Goal: Contribute content

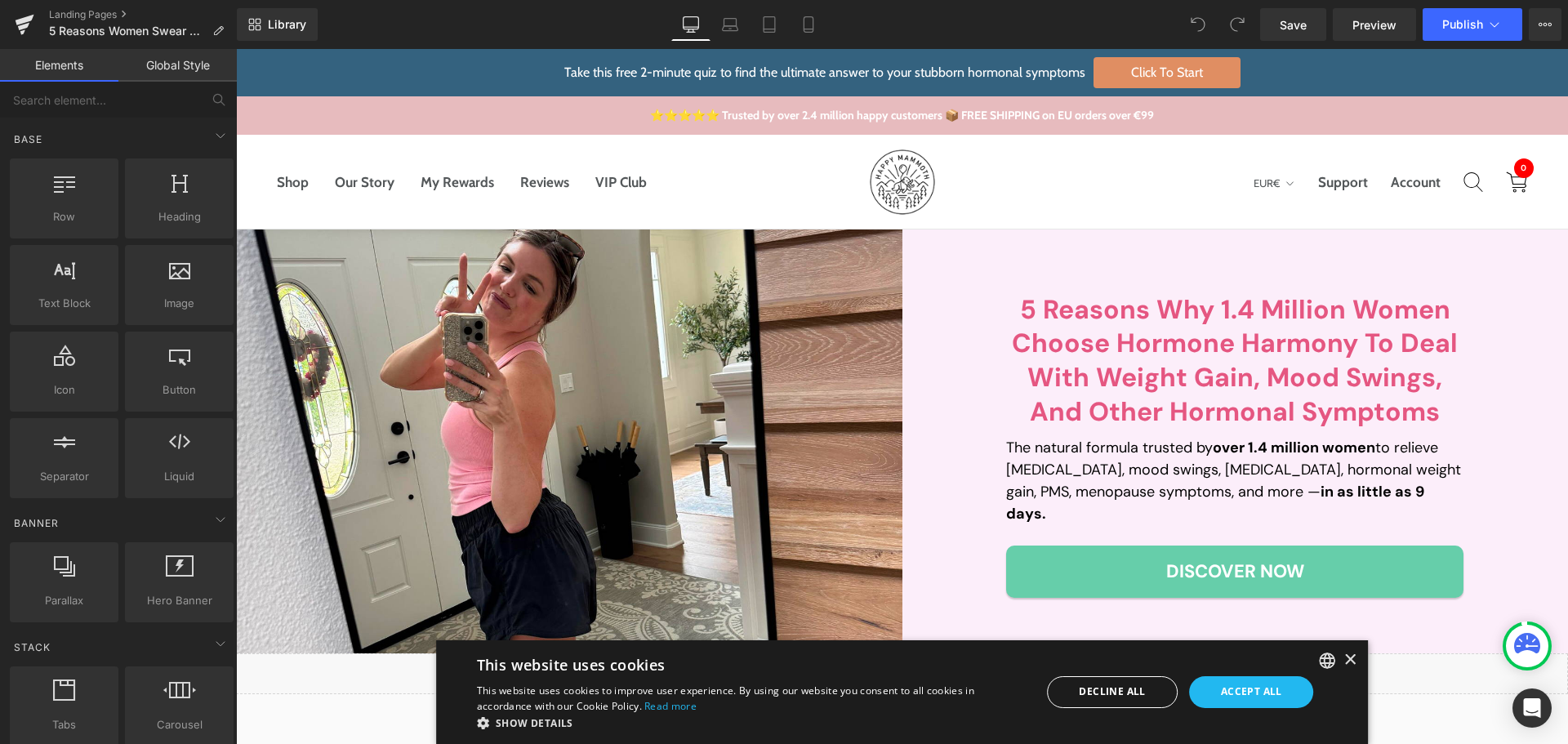
scroll to position [490, 0]
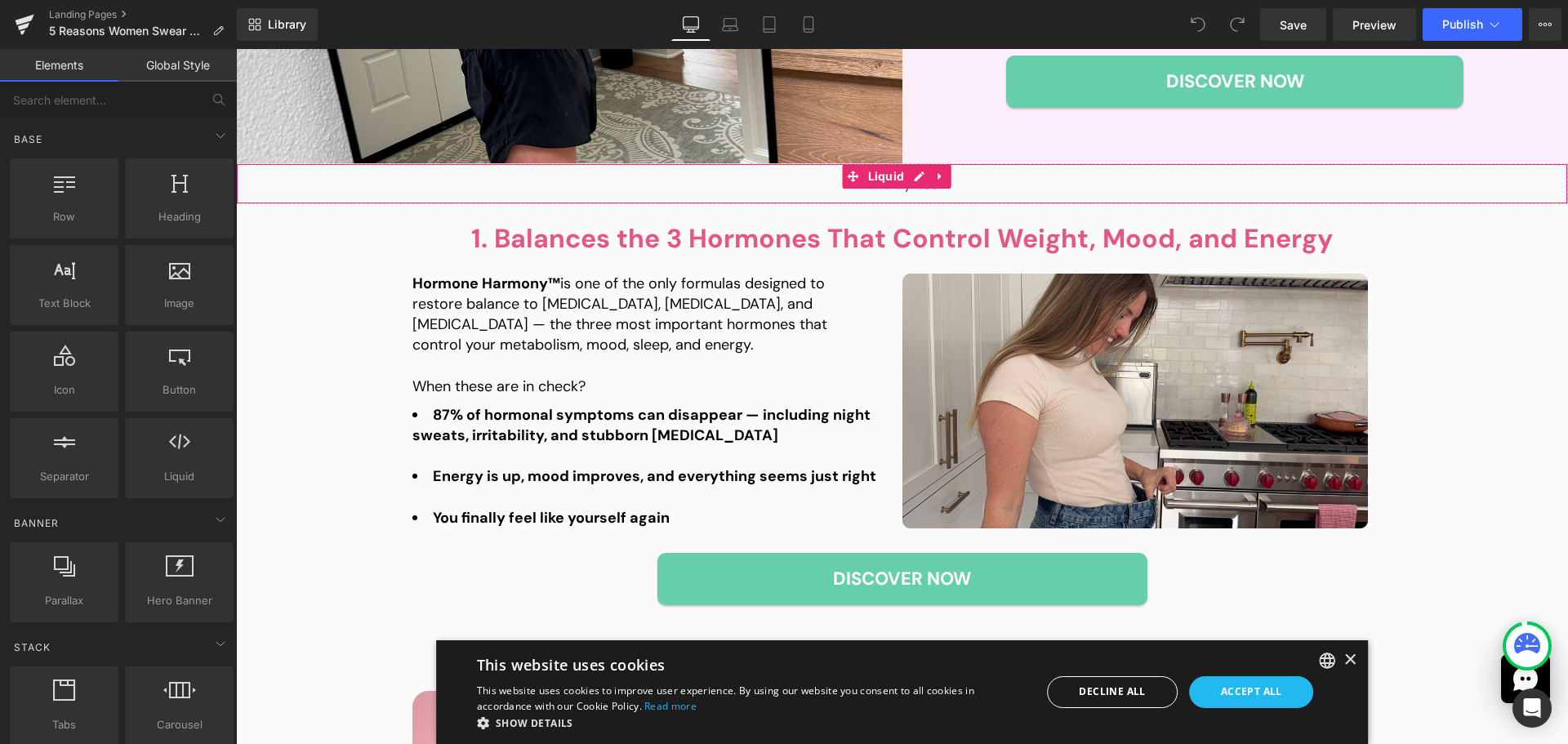
click at [922, 179] on div "Liquid" at bounding box center [901, 184] width 1332 height 41
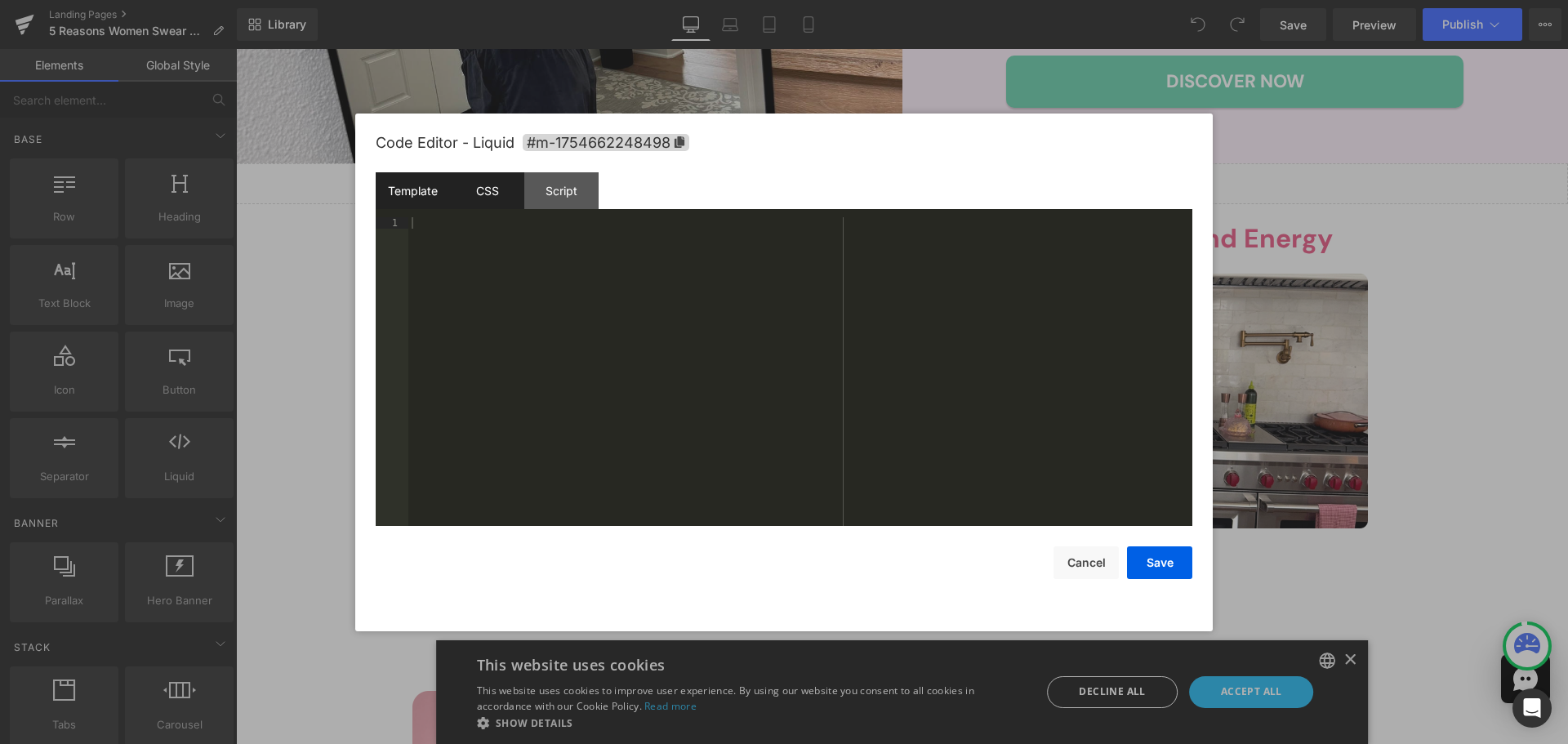
click at [493, 193] on div "CSS" at bounding box center [486, 190] width 74 height 37
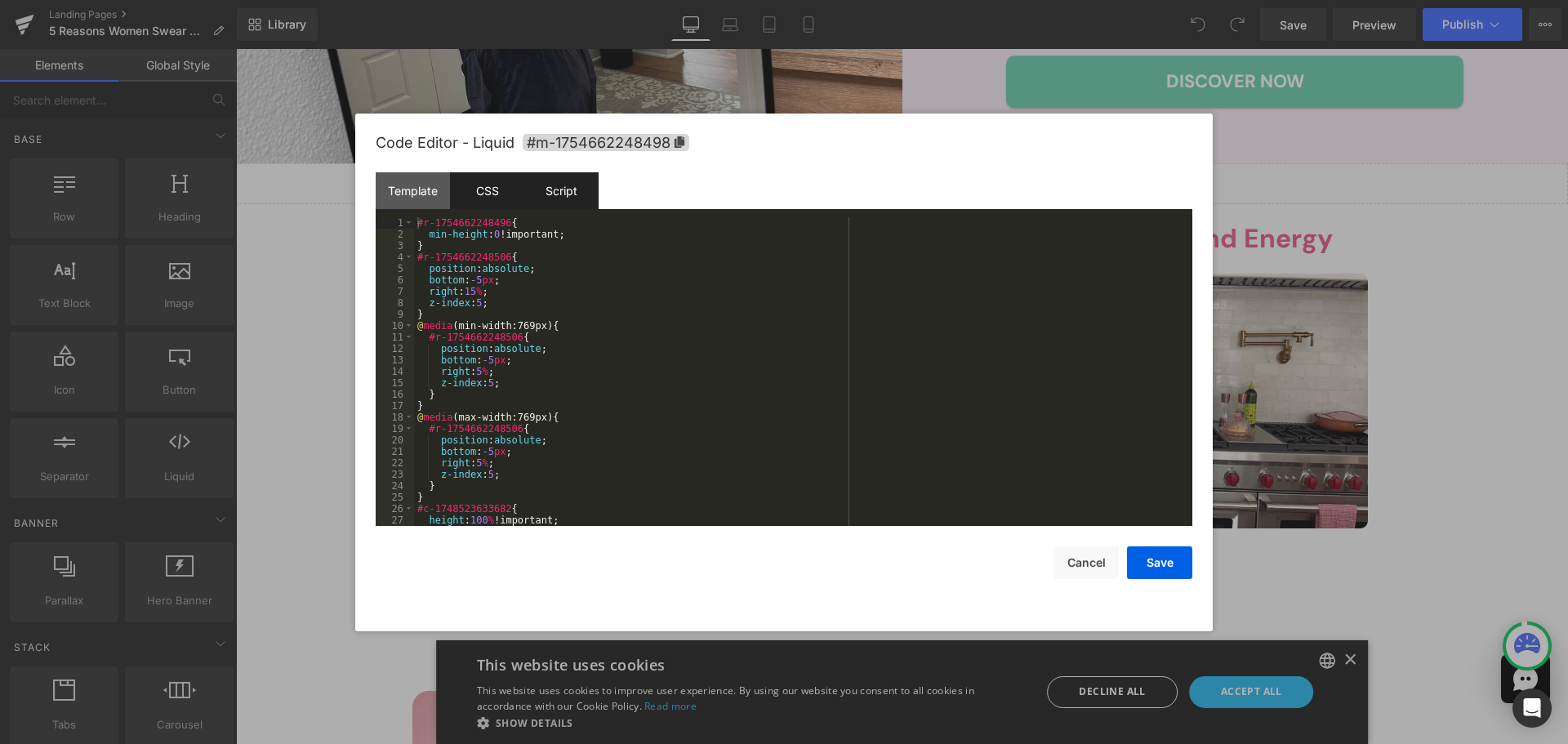
click at [547, 183] on div "Script" at bounding box center [560, 190] width 74 height 37
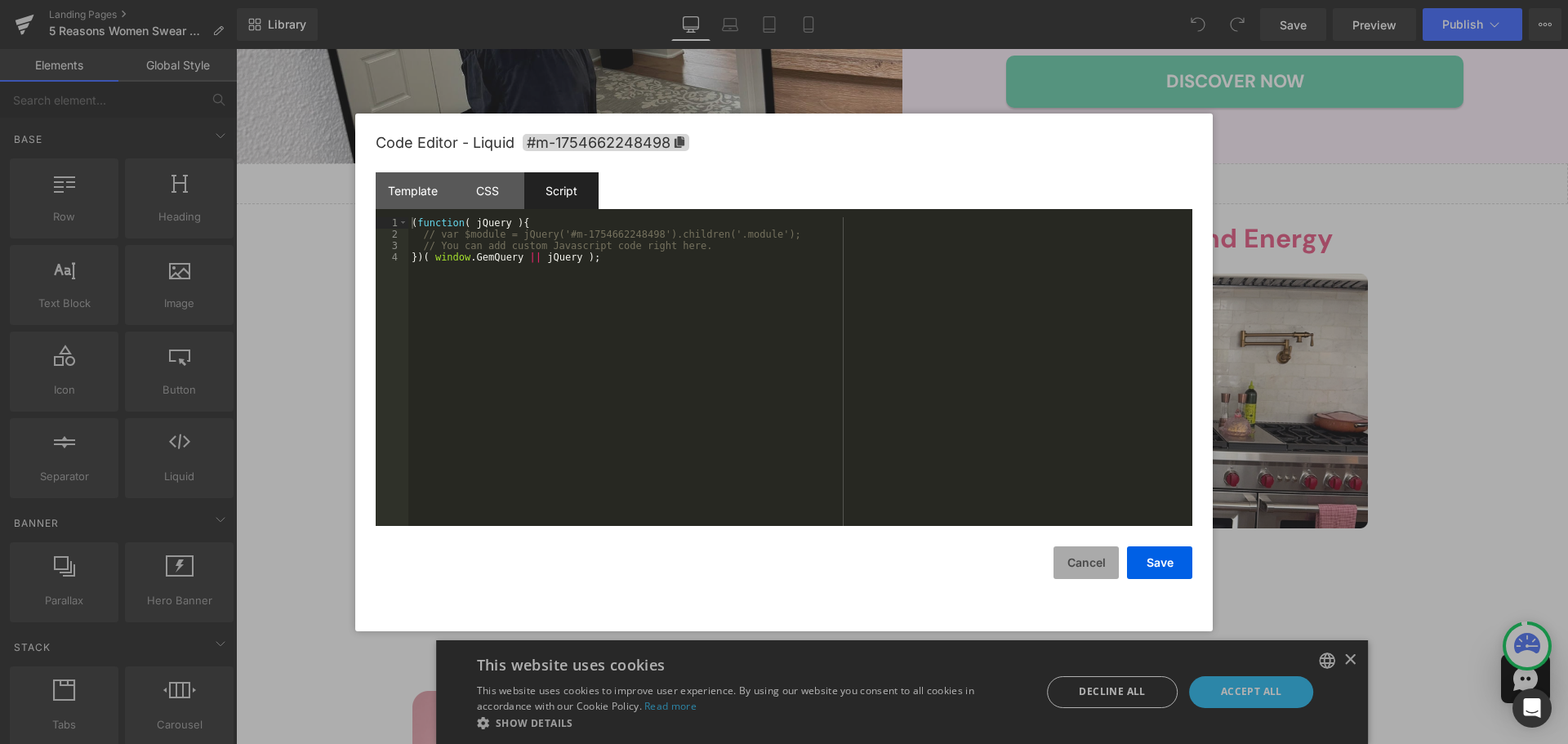
click at [1084, 561] on button "Cancel" at bounding box center [1085, 563] width 65 height 33
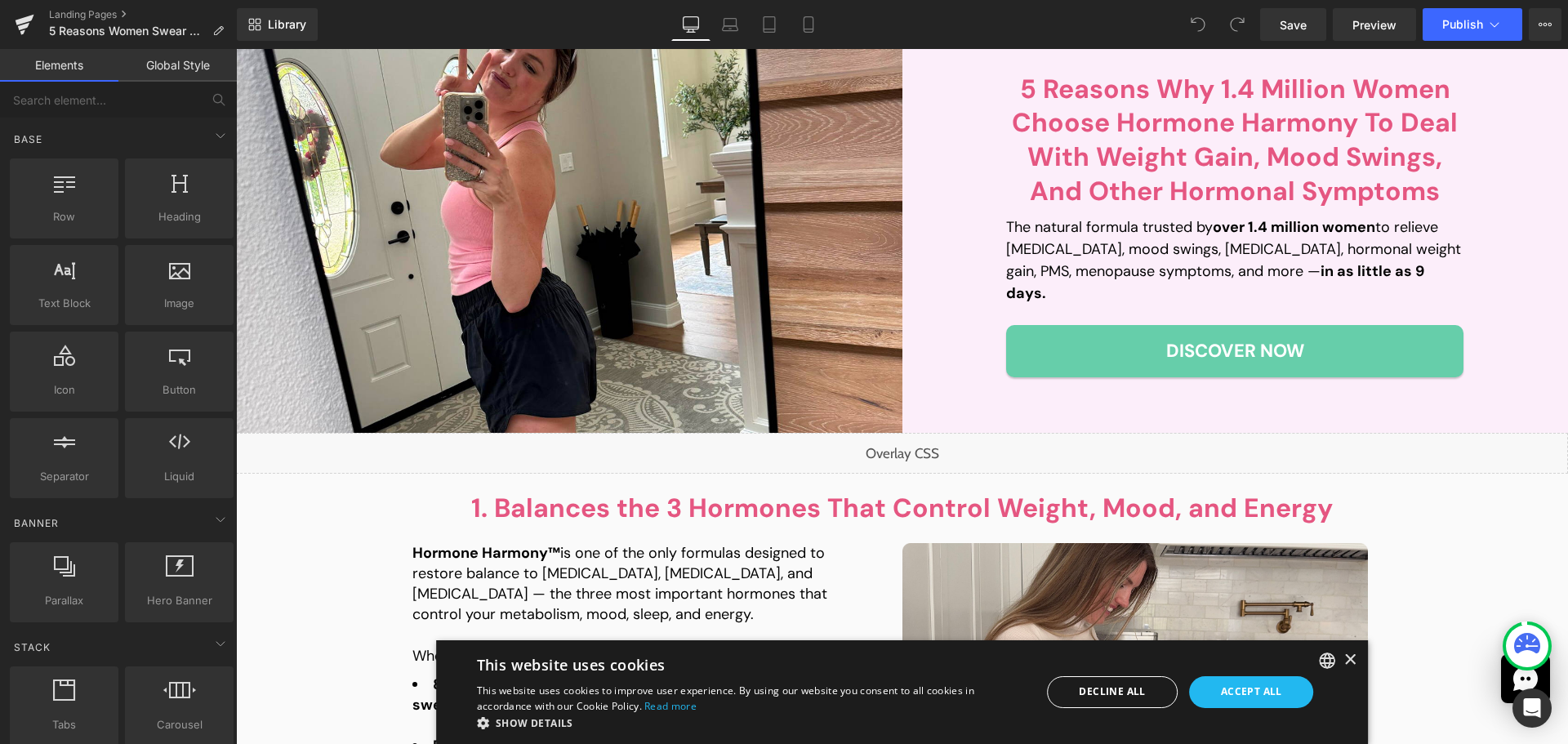
scroll to position [245, 0]
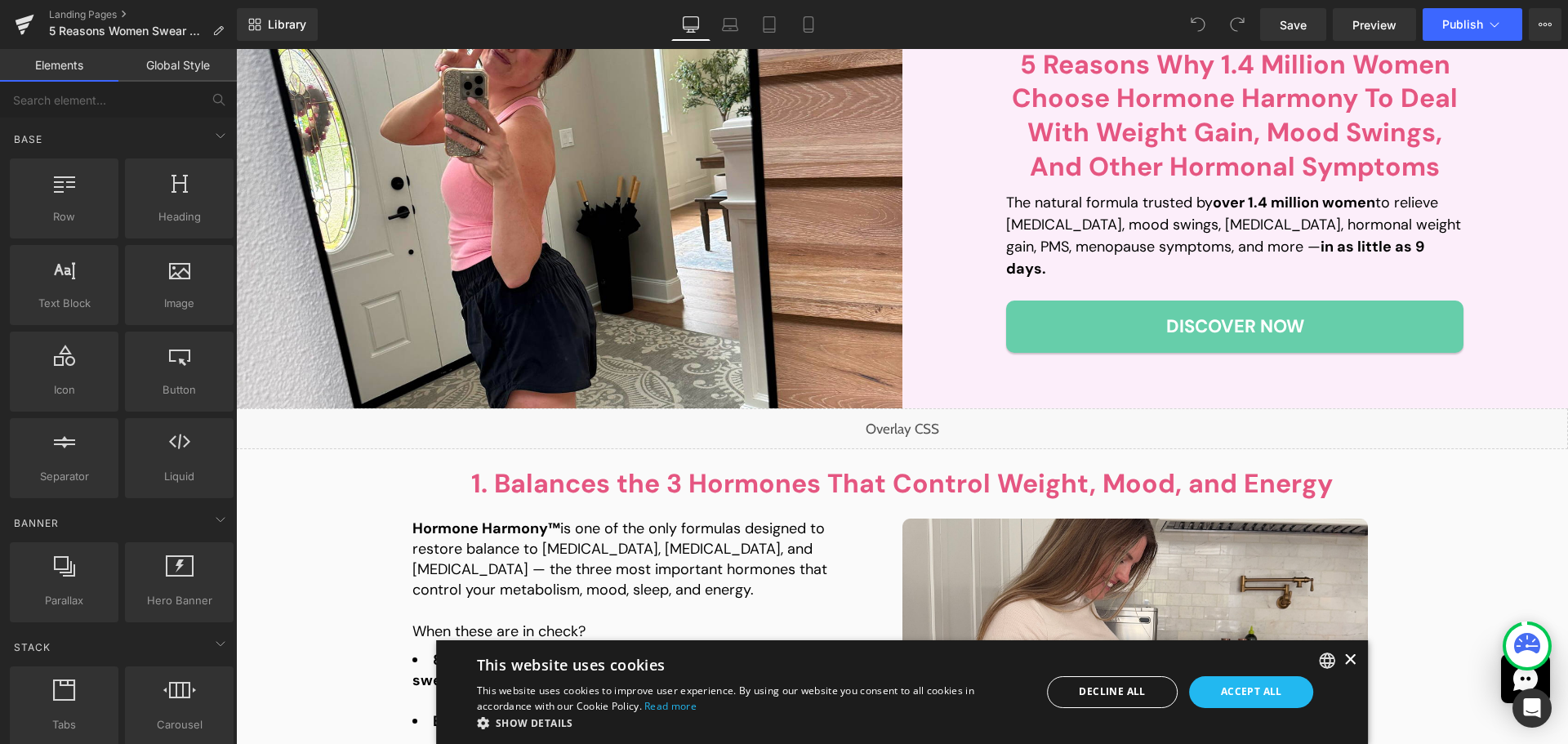
click at [1343, 661] on div "×" at bounding box center [1349, 659] width 12 height 12
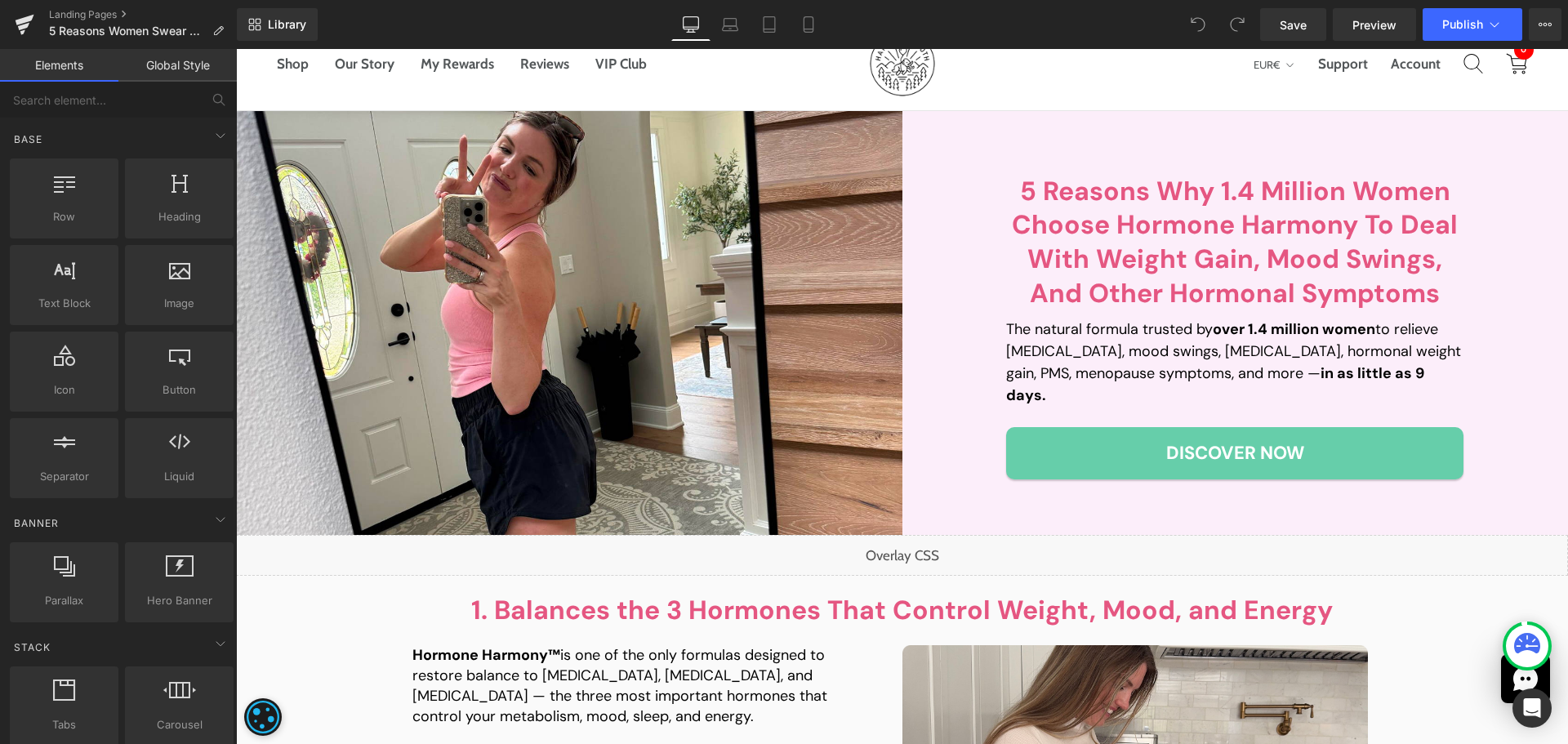
scroll to position [0, 0]
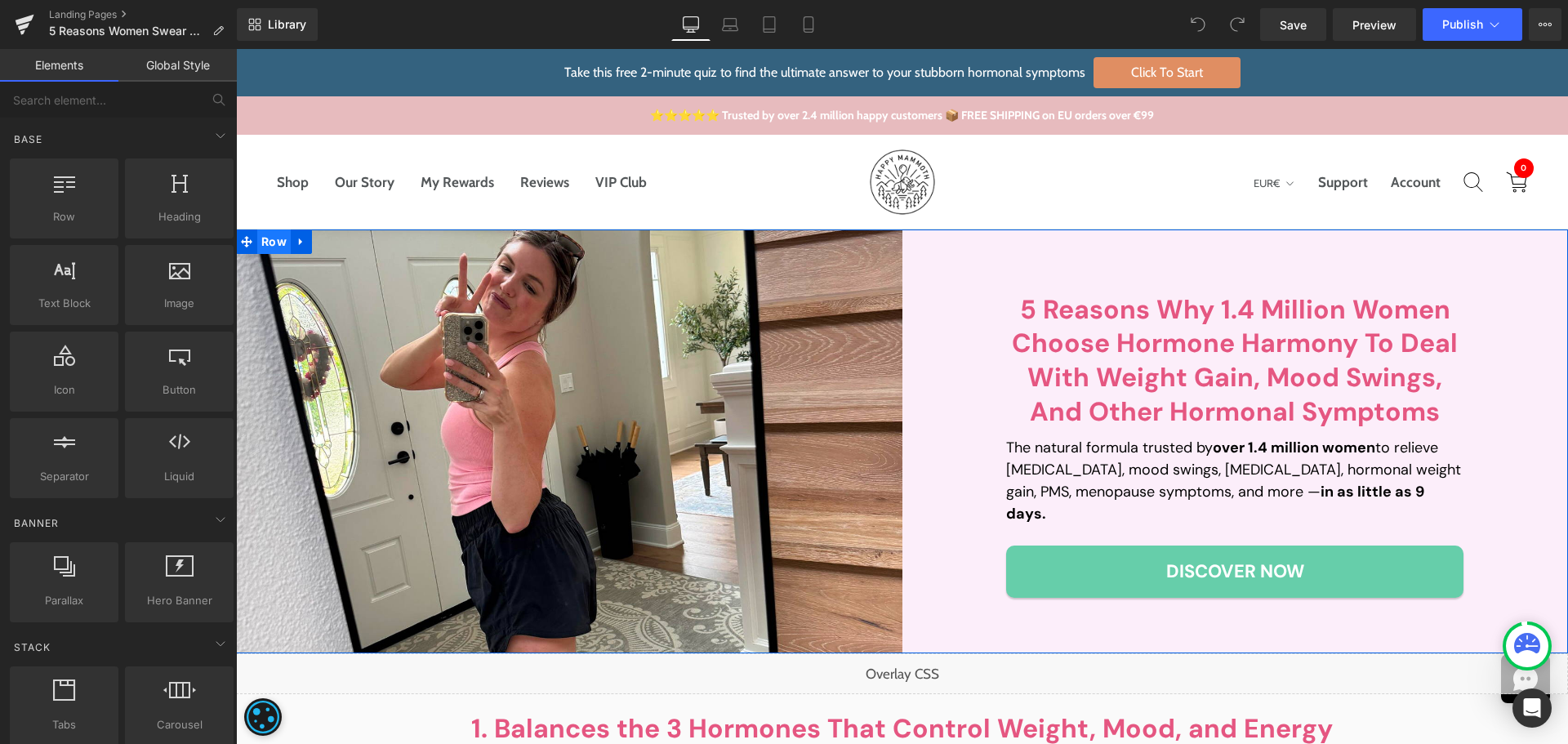
click at [271, 235] on span "Row" at bounding box center [273, 241] width 34 height 25
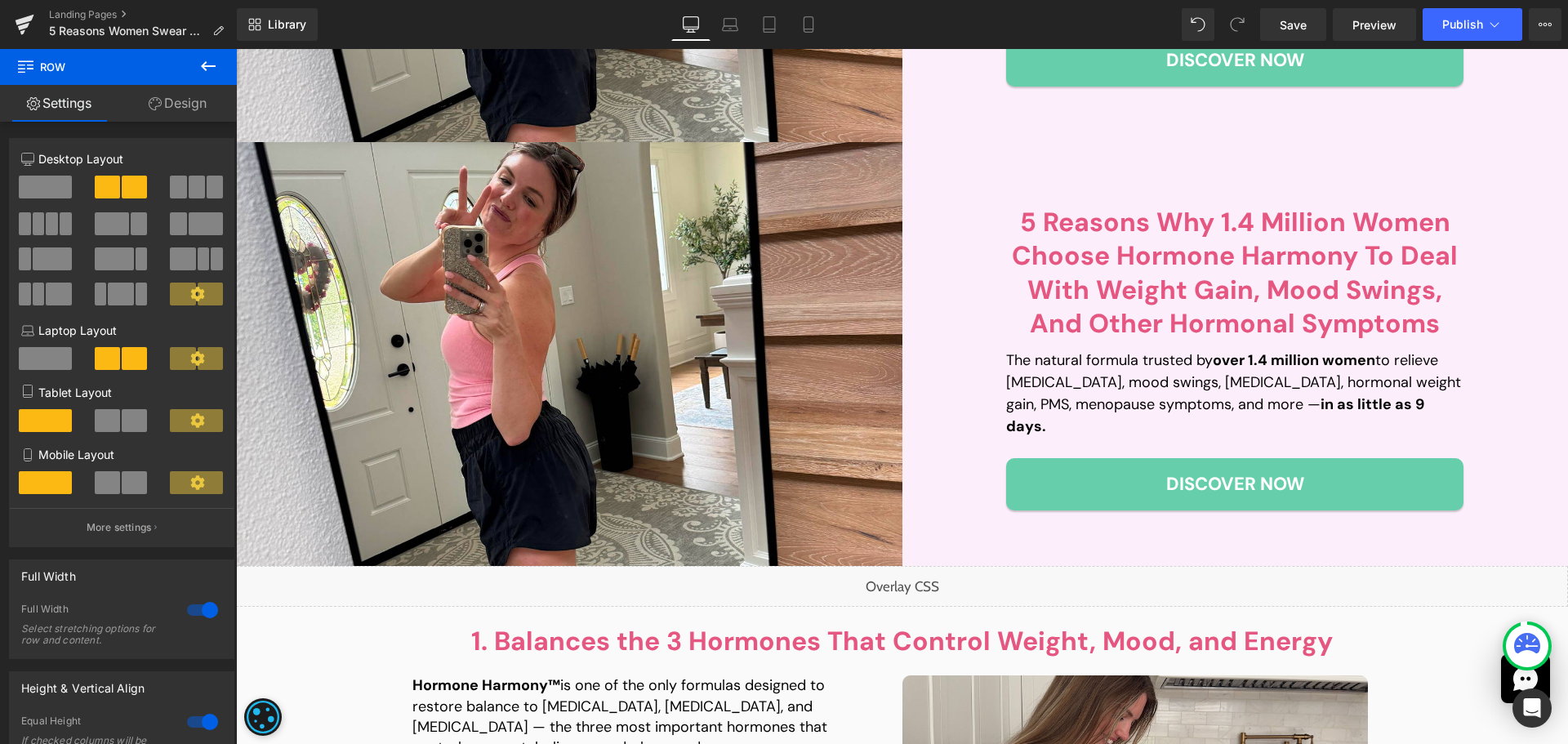
scroll to position [538, 0]
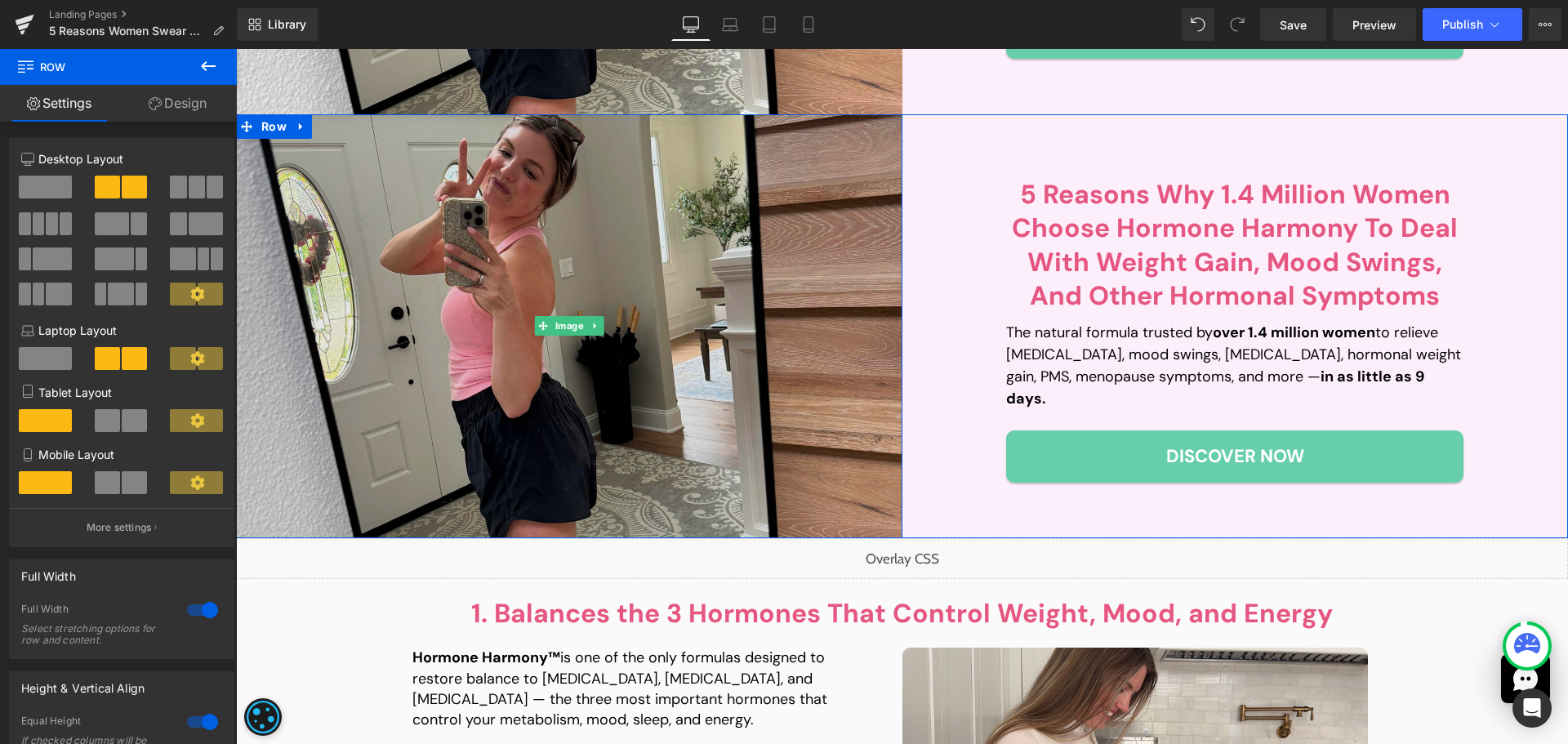
click at [522, 376] on img at bounding box center [569, 326] width 667 height 424
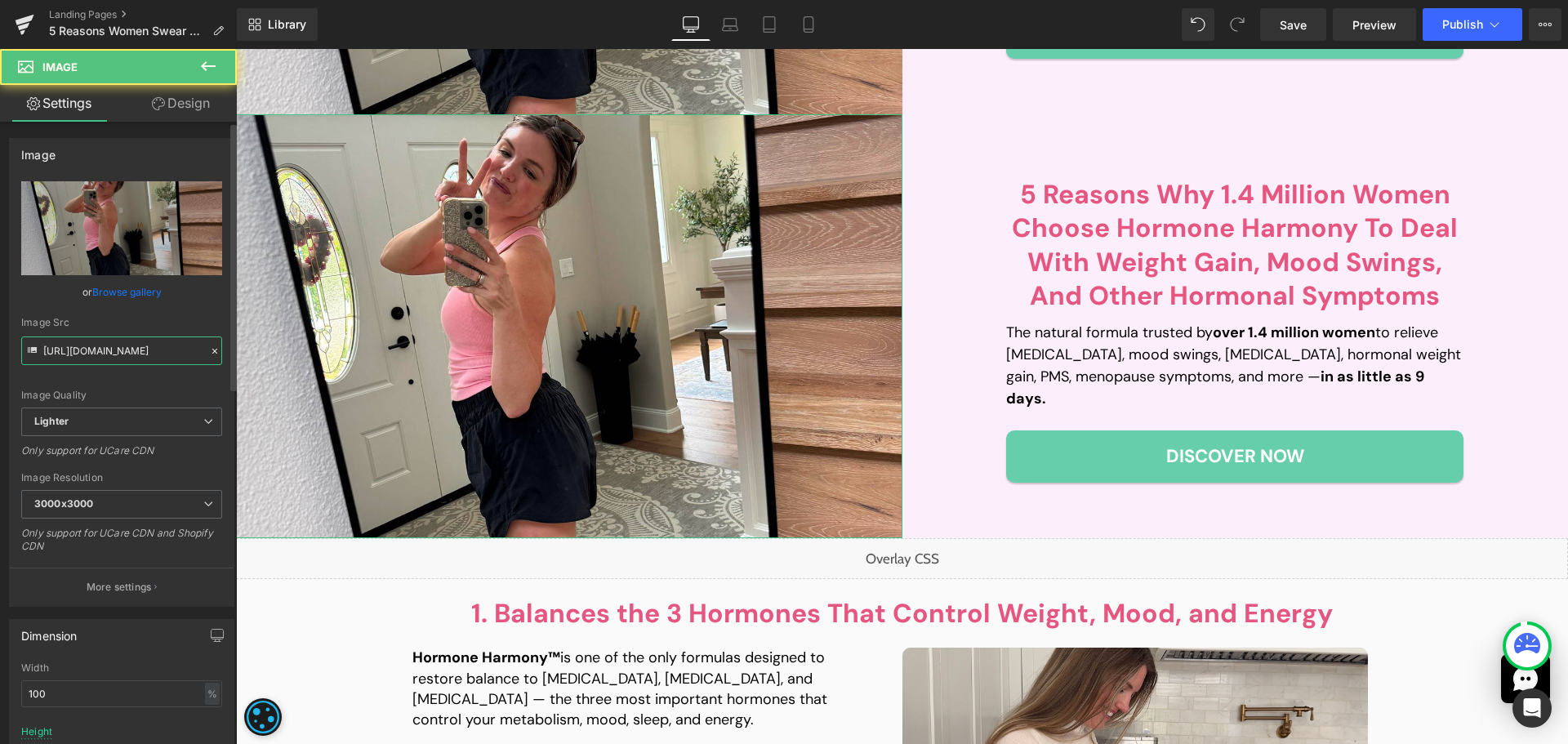
click at [131, 348] on input "[URL][DOMAIN_NAME]" at bounding box center [122, 350] width 201 height 28
paste input "c509814c-462b-4608-a92d-615654dfb448/-/format/auto/-/preview/3000x3000/-/qualit…"
type input "[URL][DOMAIN_NAME]"
click at [145, 324] on div "Image Src" at bounding box center [122, 323] width 201 height 12
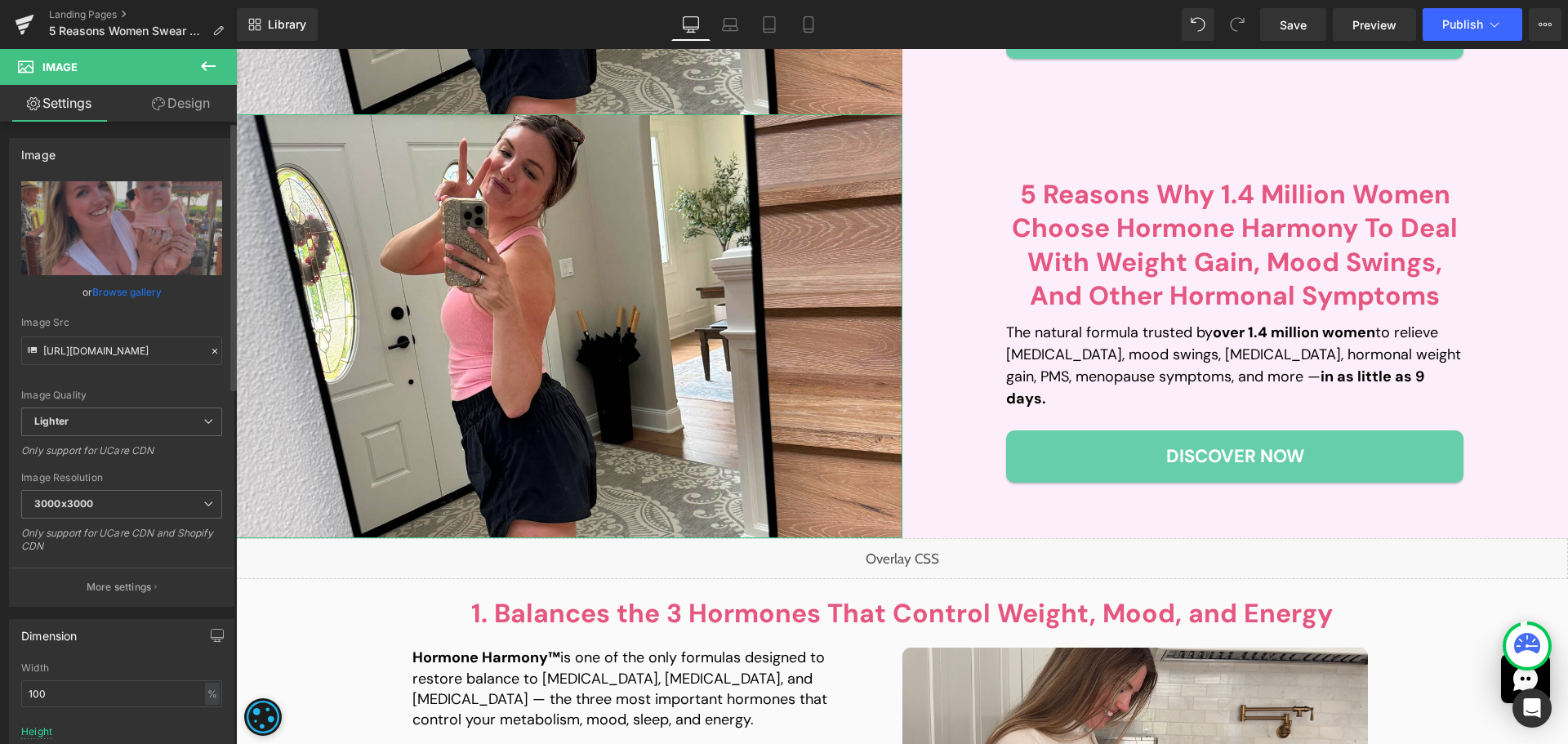
scroll to position [0, 0]
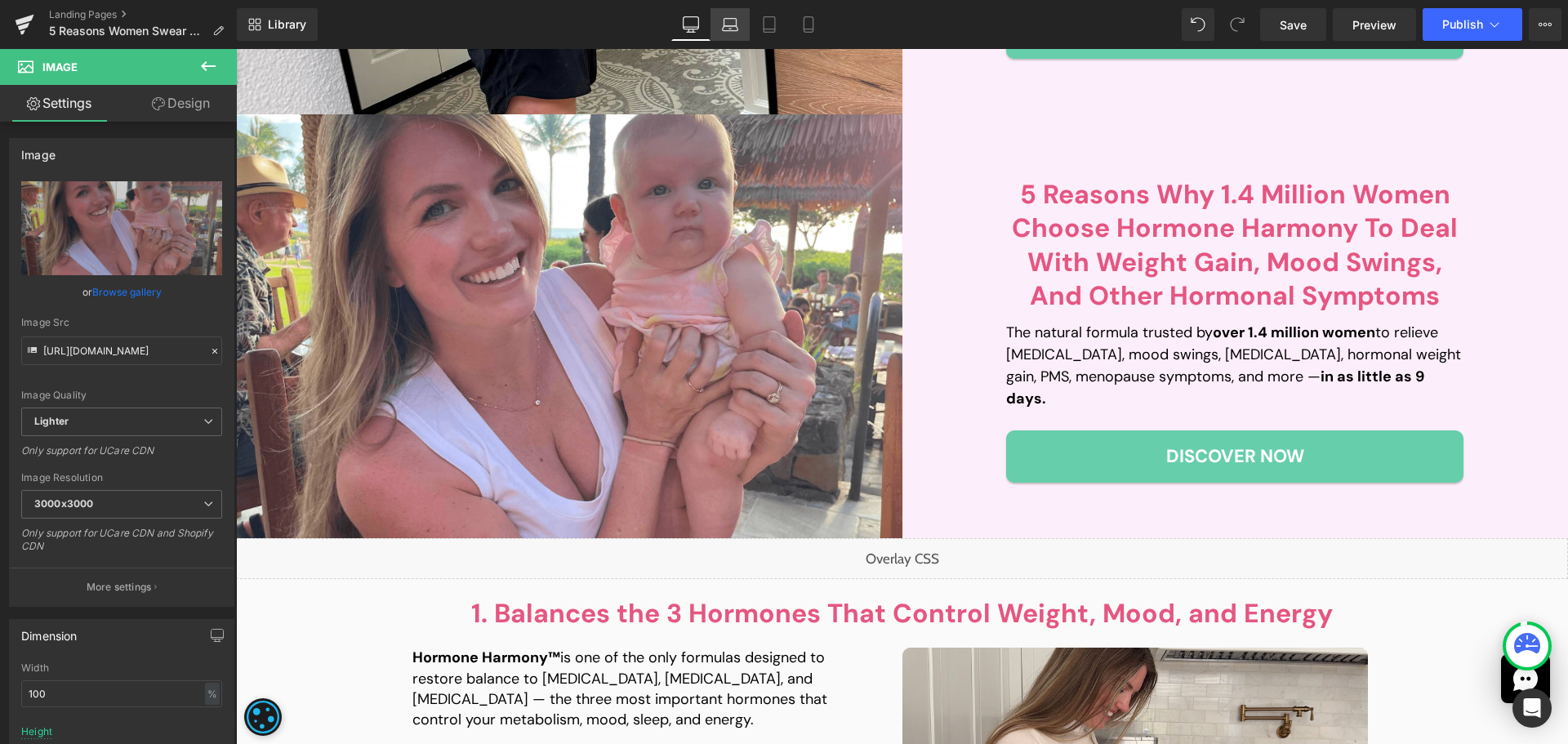
click at [736, 33] on link "Laptop" at bounding box center [730, 25] width 39 height 33
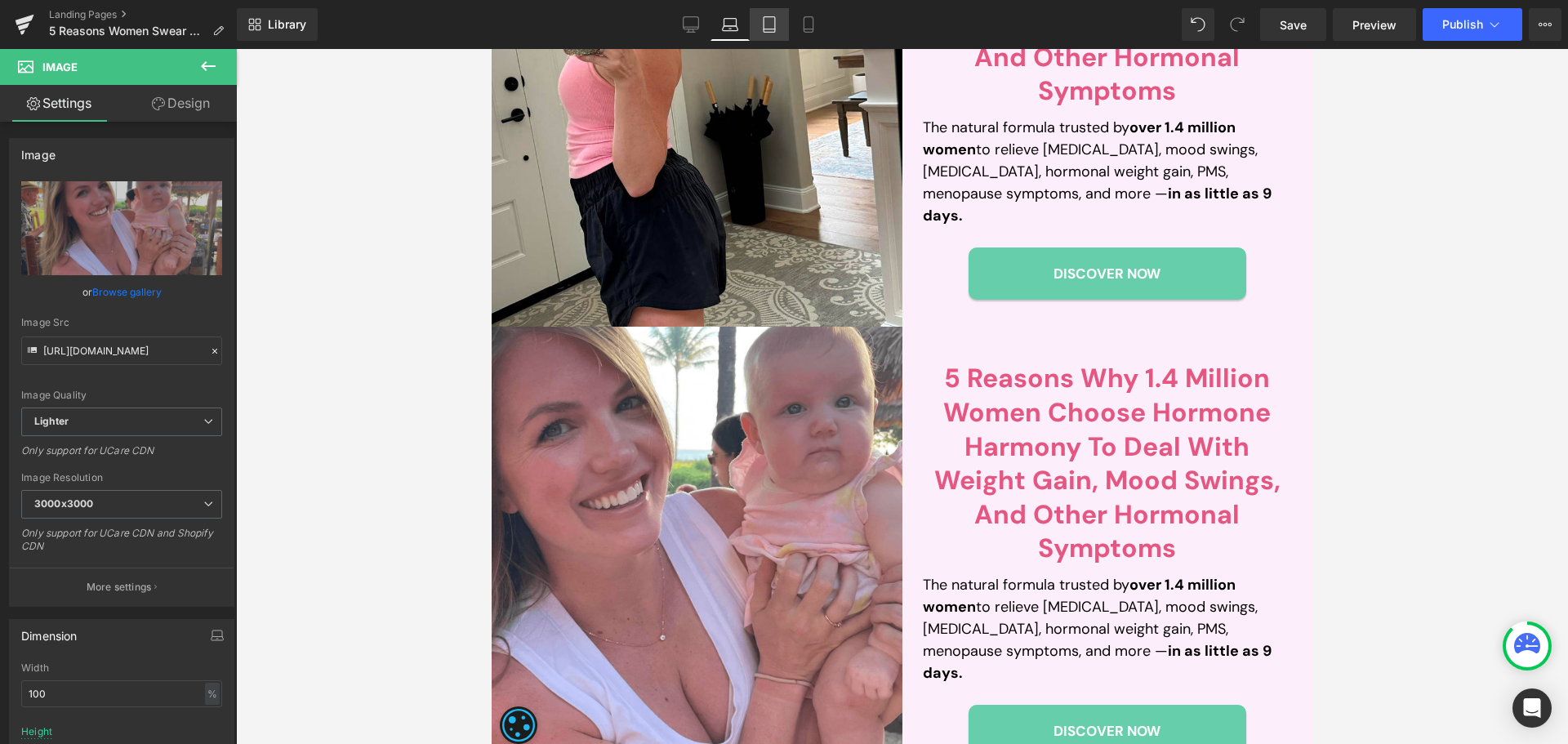
click at [768, 33] on link "Tablet" at bounding box center [769, 25] width 39 height 33
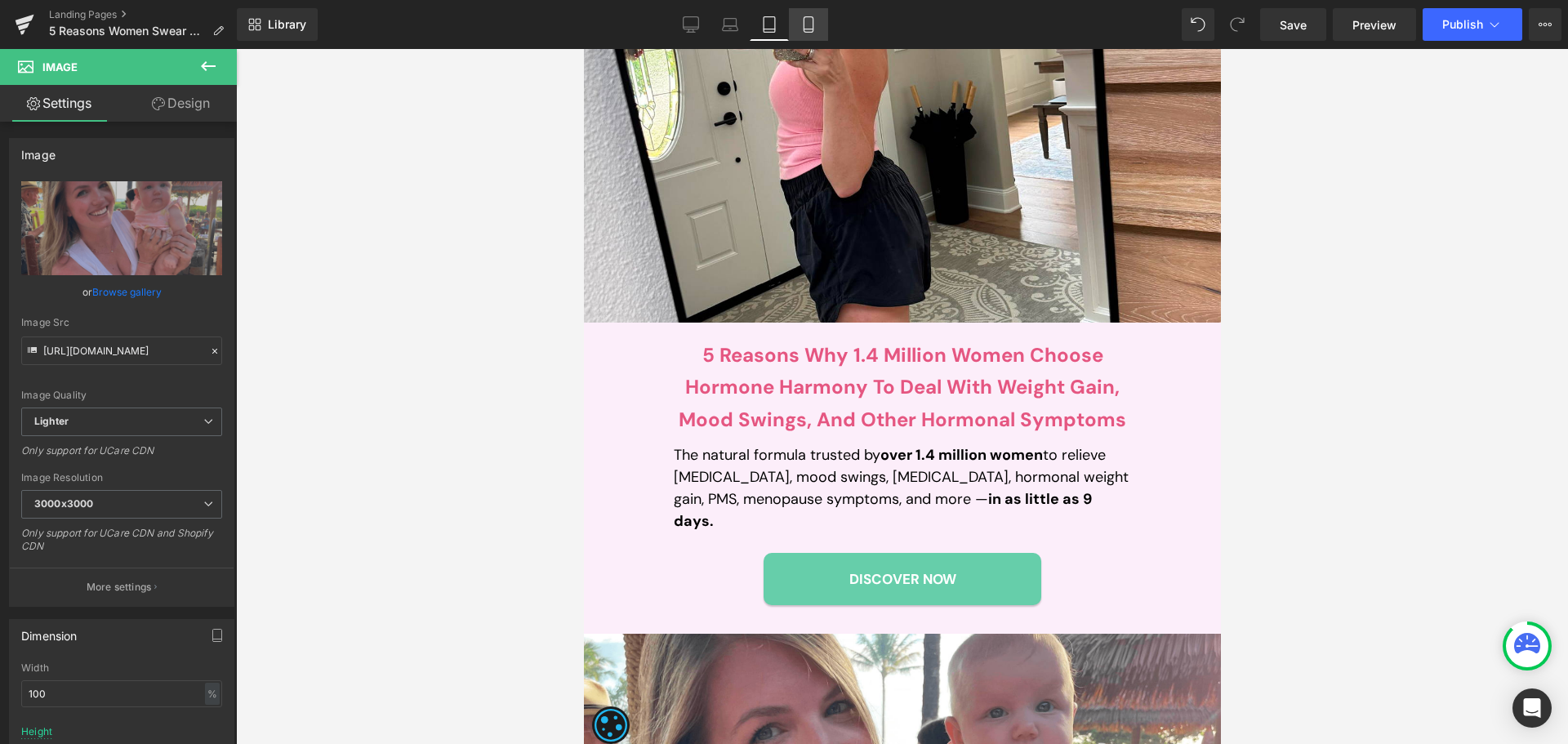
scroll to position [645, 0]
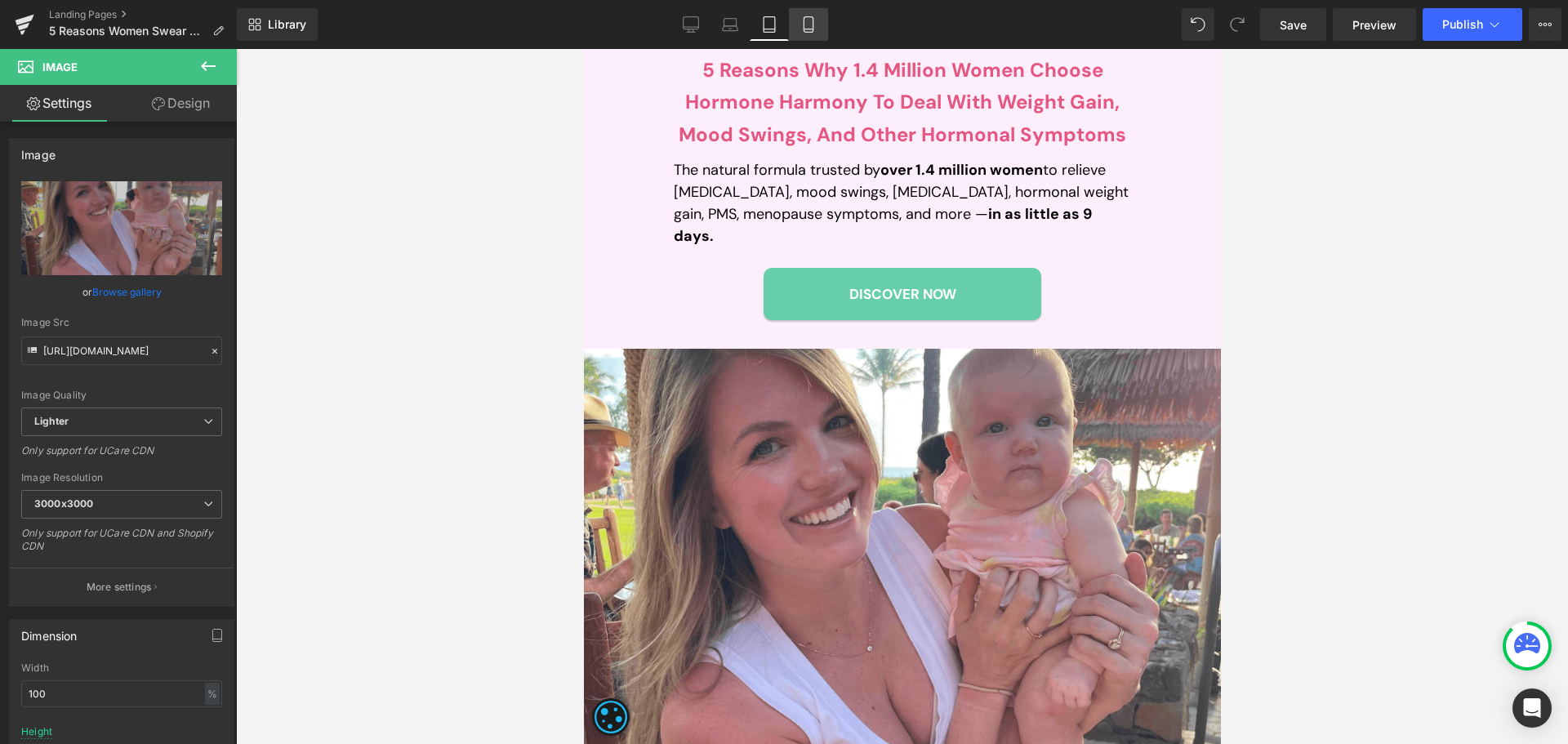
drag, startPoint x: 796, startPoint y: 27, endPoint x: 792, endPoint y: 38, distance: 11.7
click at [796, 27] on link "Mobile" at bounding box center [808, 25] width 39 height 33
type input "400"
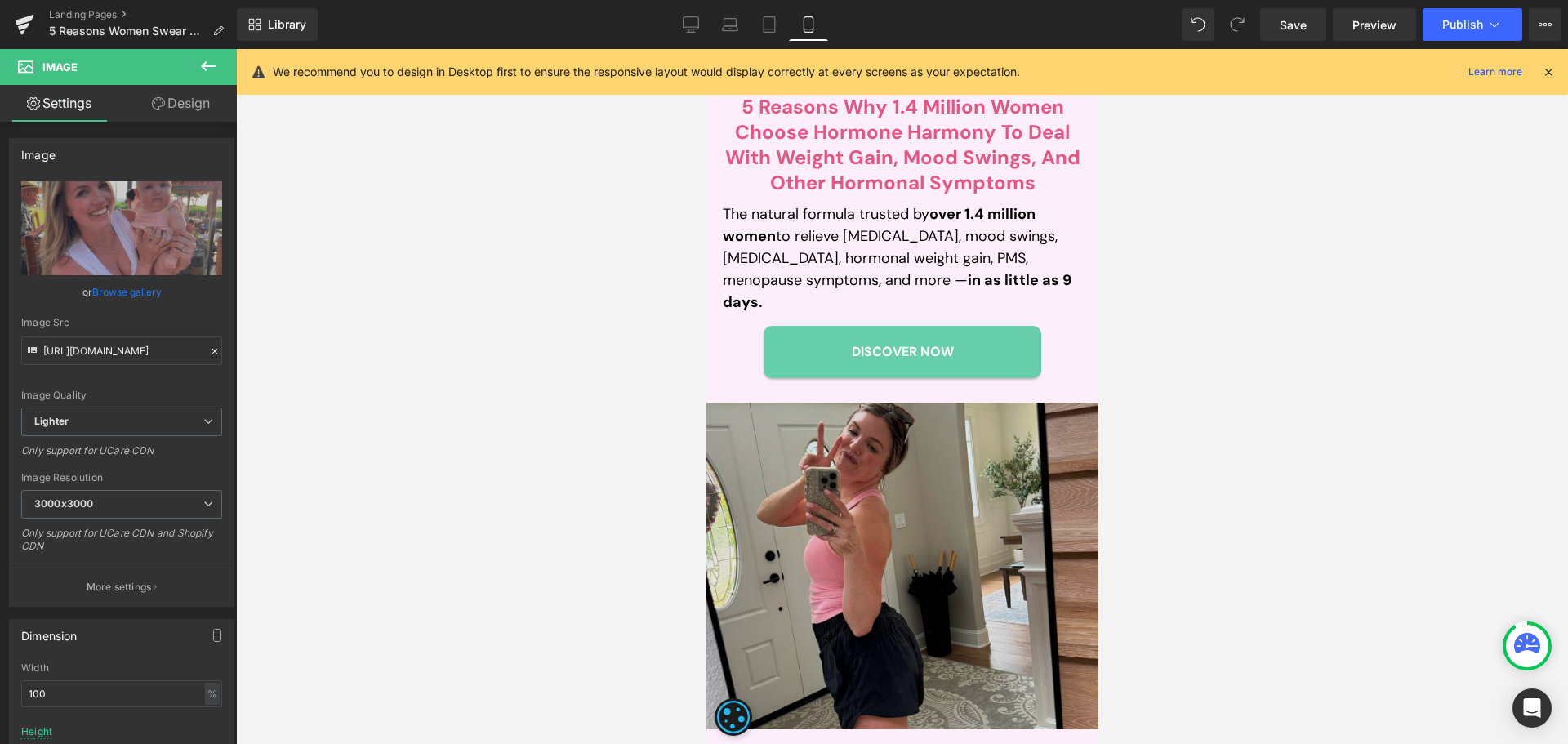
scroll to position [571, 0]
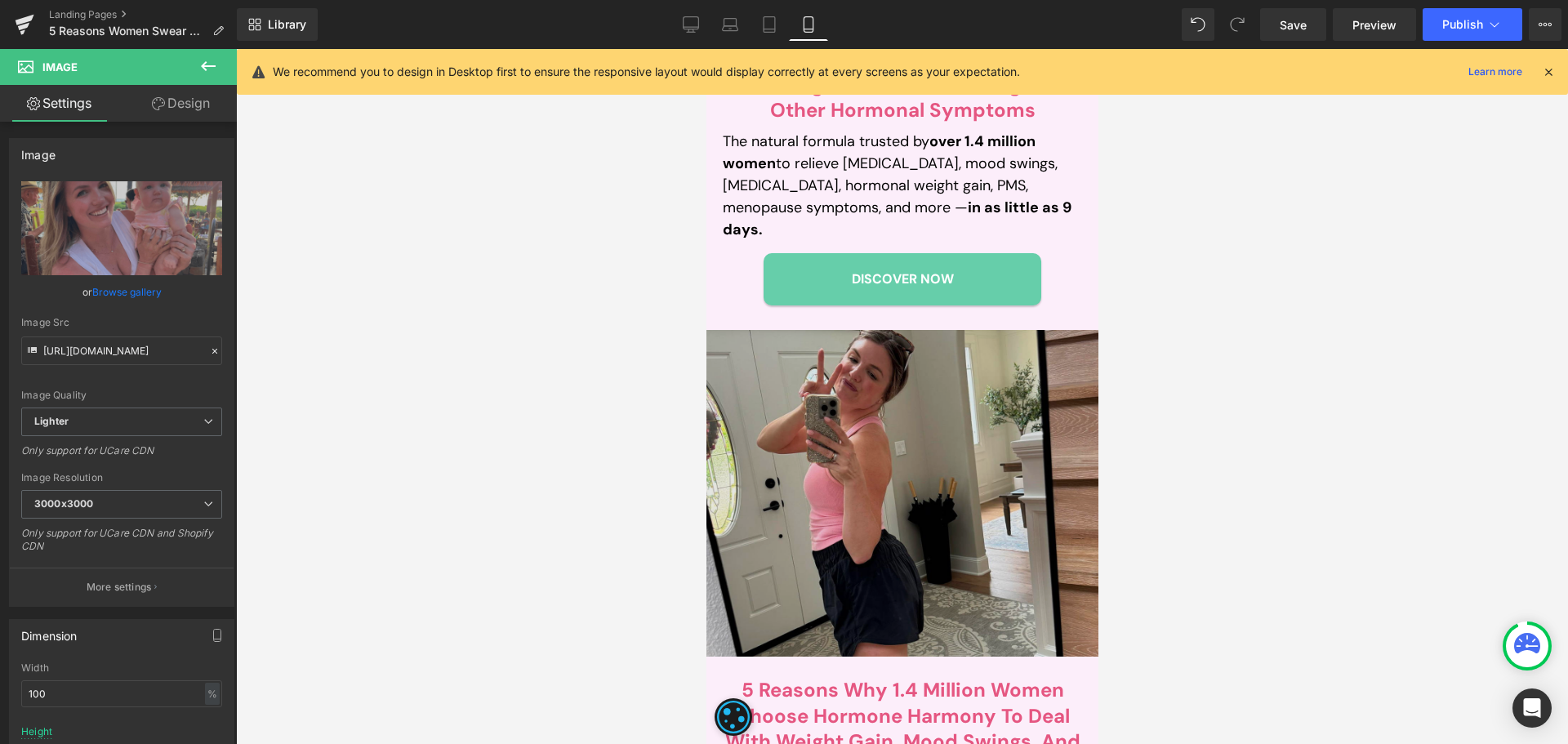
drag, startPoint x: 1360, startPoint y: 474, endPoint x: 710, endPoint y: 437, distance: 651.1
click at [821, 462] on img at bounding box center [901, 493] width 392 height 326
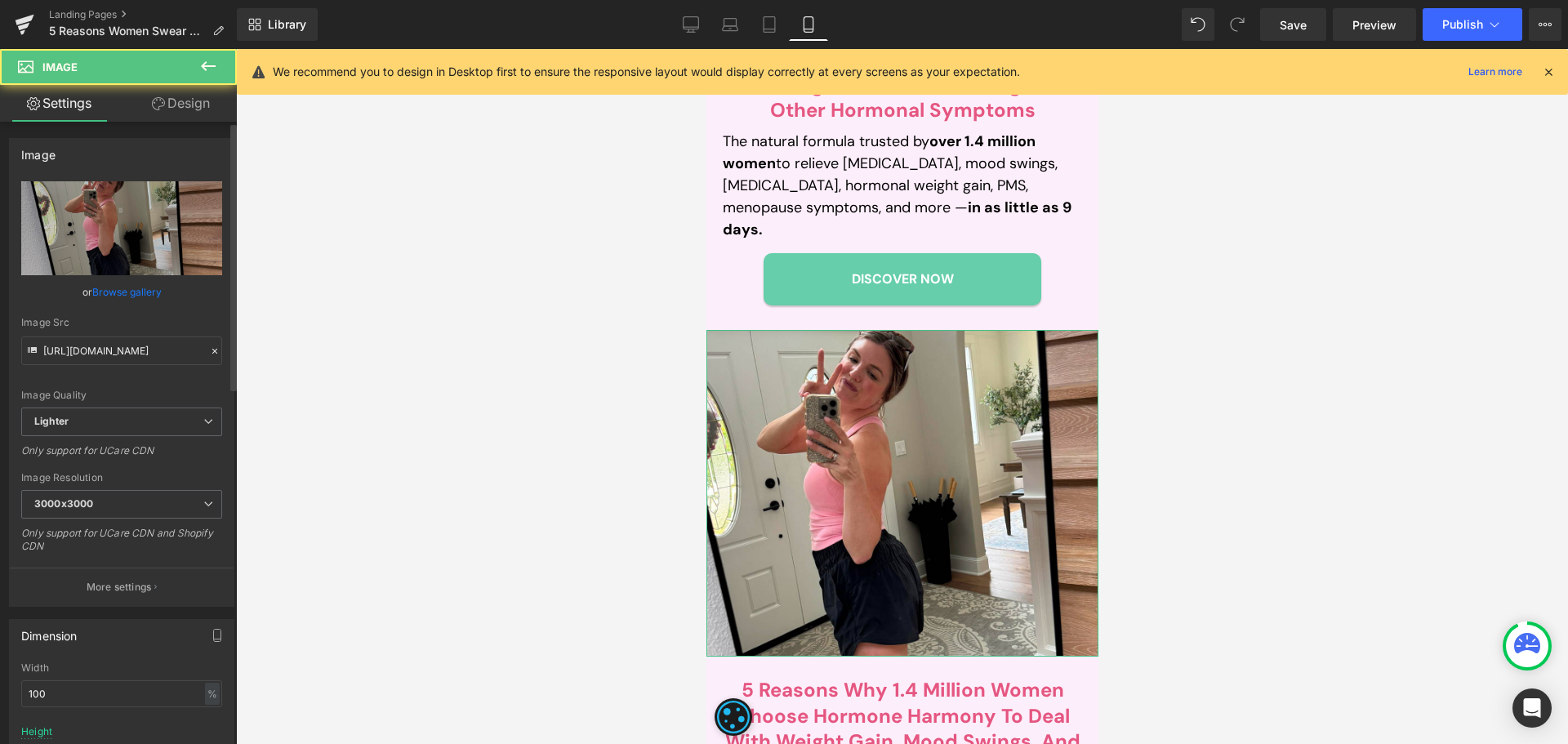
click at [114, 333] on div "Image Src [URL][DOMAIN_NAME]" at bounding box center [122, 341] width 201 height 48
click at [115, 346] on input "[URL][DOMAIN_NAME]" at bounding box center [122, 350] width 201 height 28
paste input "c509814c-462b-4608-a92d-615654dfb448/-/format/auto/-/preview/3000x3000/-/qualit…"
type input "[URL][DOMAIN_NAME]"
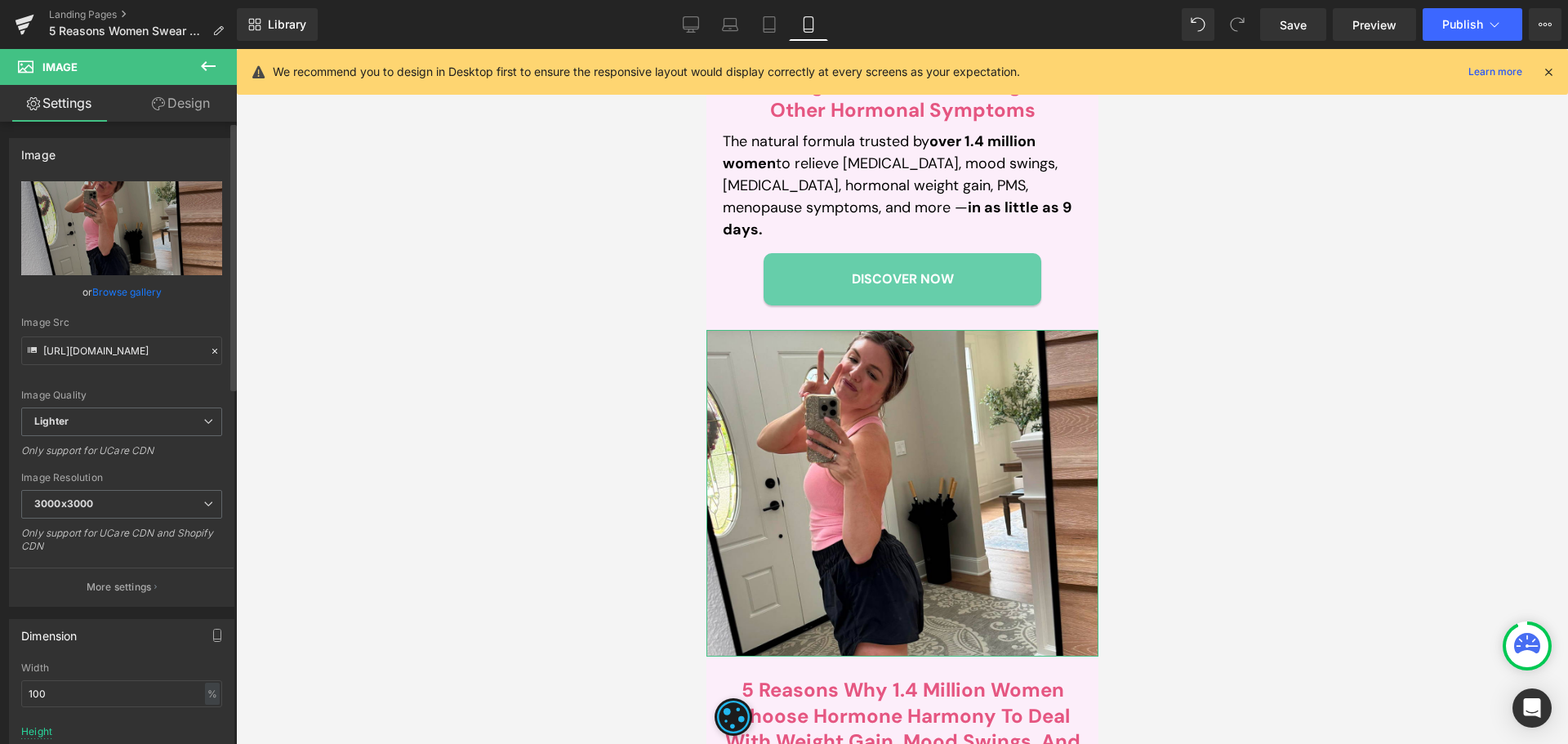
scroll to position [0, 0]
click at [135, 325] on div "Image Src" at bounding box center [122, 323] width 201 height 12
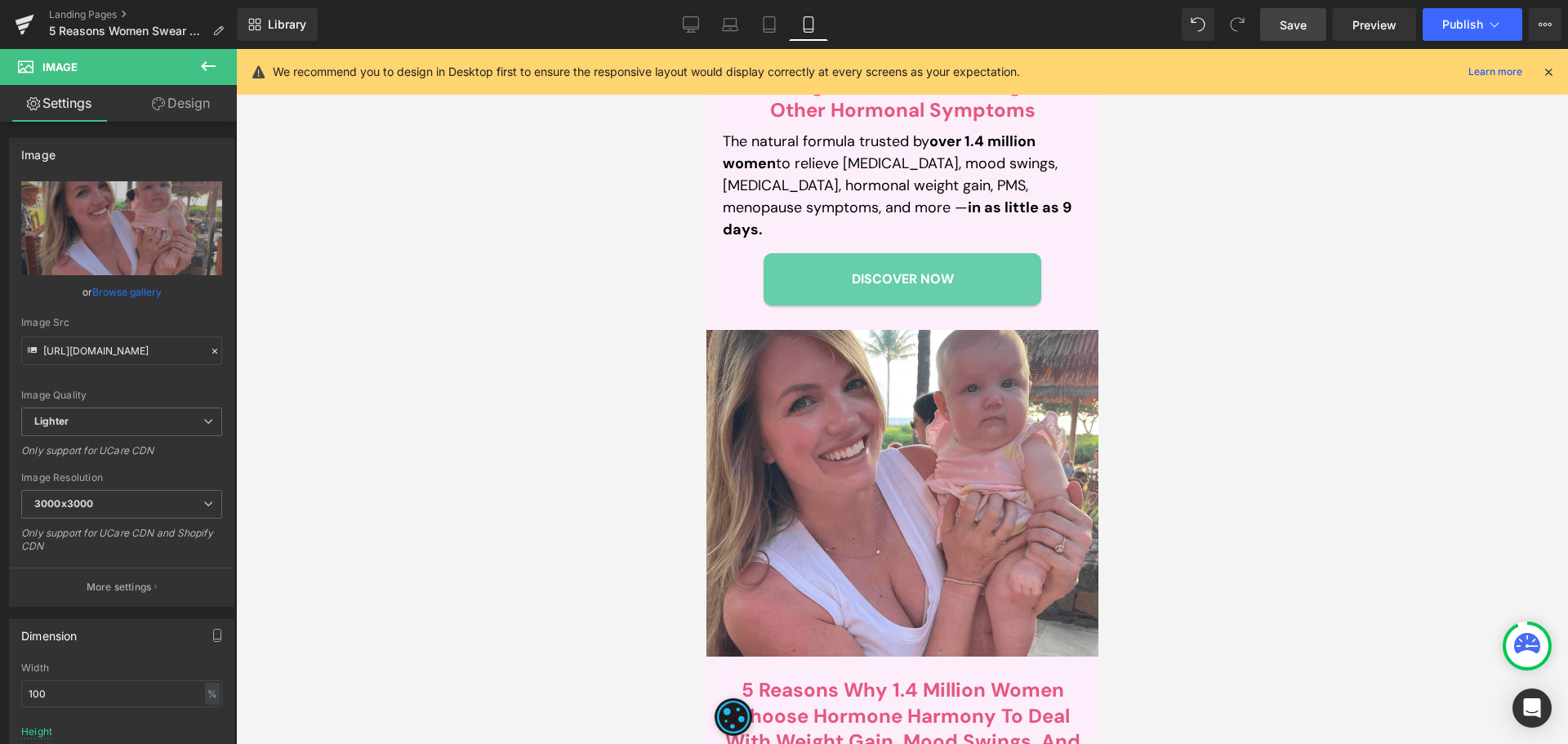
click at [1302, 27] on span "Save" at bounding box center [1293, 25] width 27 height 17
click at [1463, 26] on span "Publish" at bounding box center [1462, 25] width 41 height 13
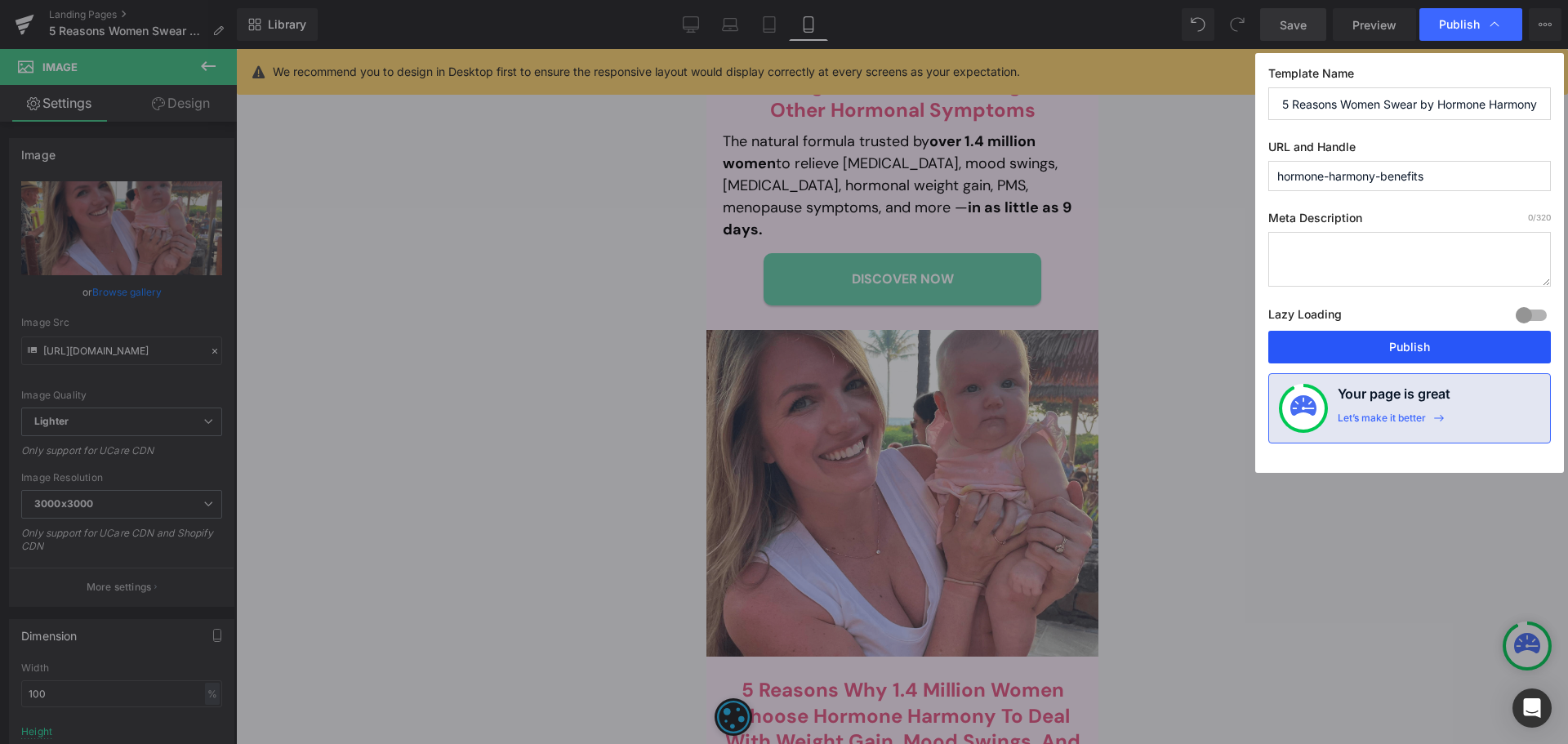
click at [1386, 357] on button "Publish" at bounding box center [1409, 347] width 283 height 33
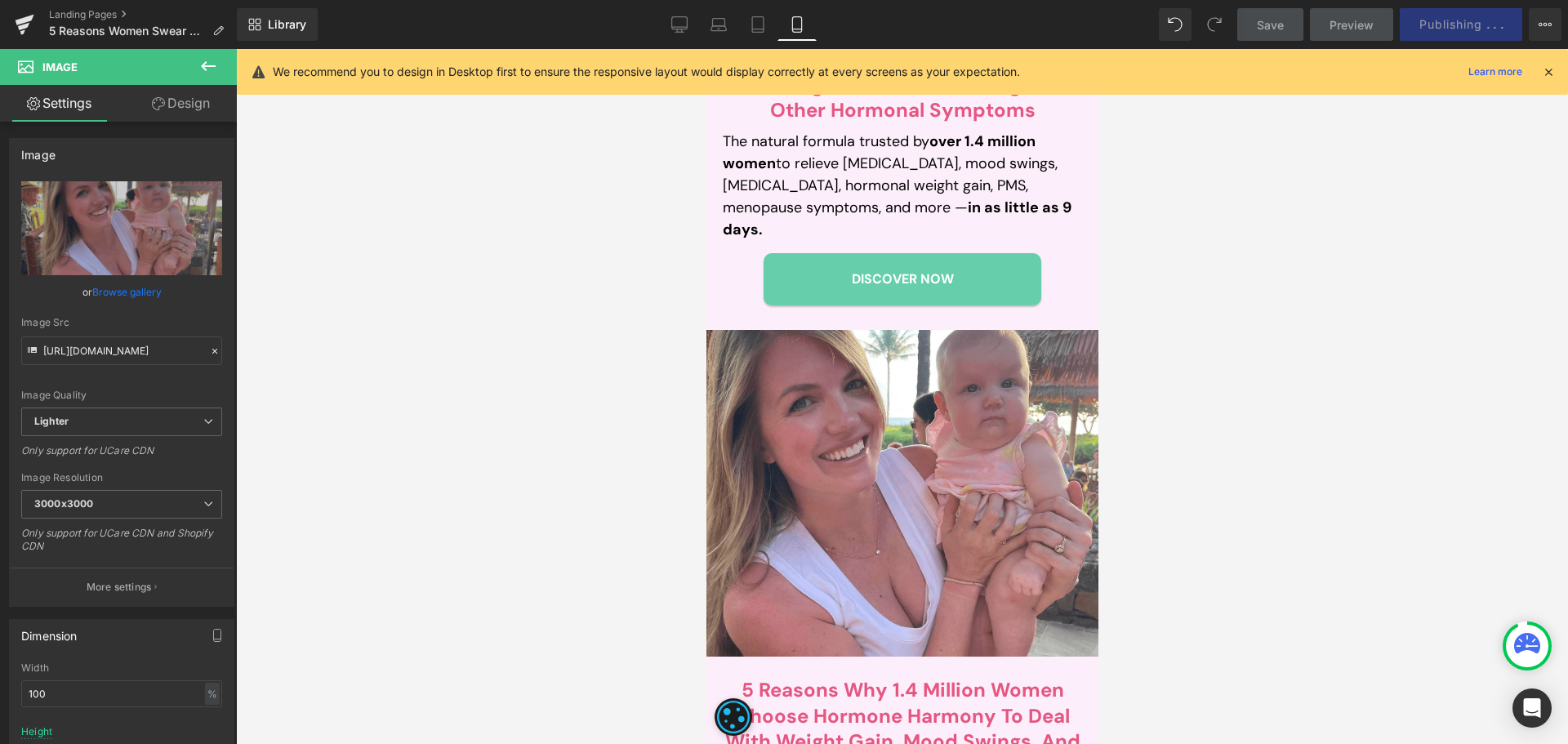
click at [1552, 72] on icon at bounding box center [1548, 72] width 15 height 15
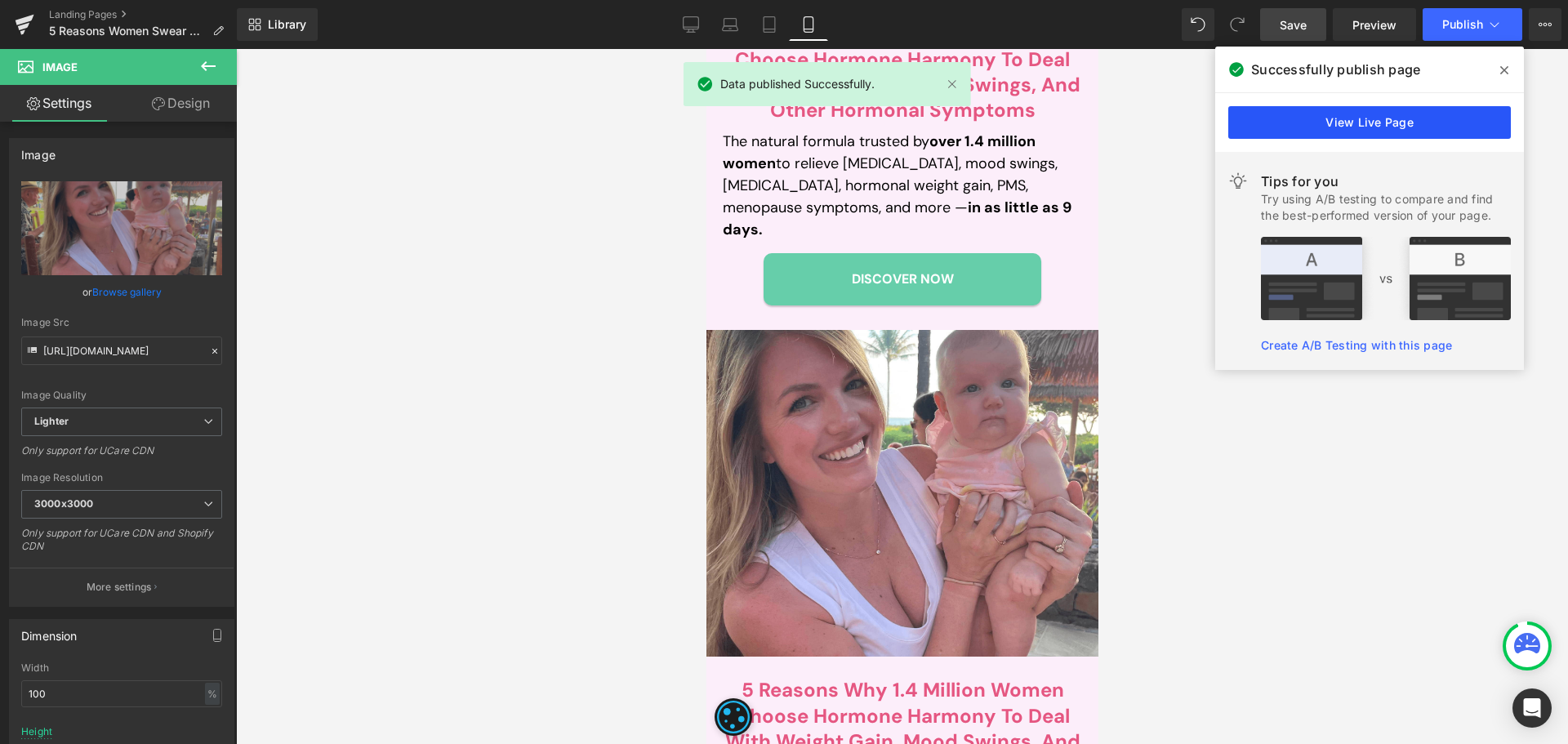
click at [1396, 129] on link "View Live Page" at bounding box center [1369, 122] width 283 height 33
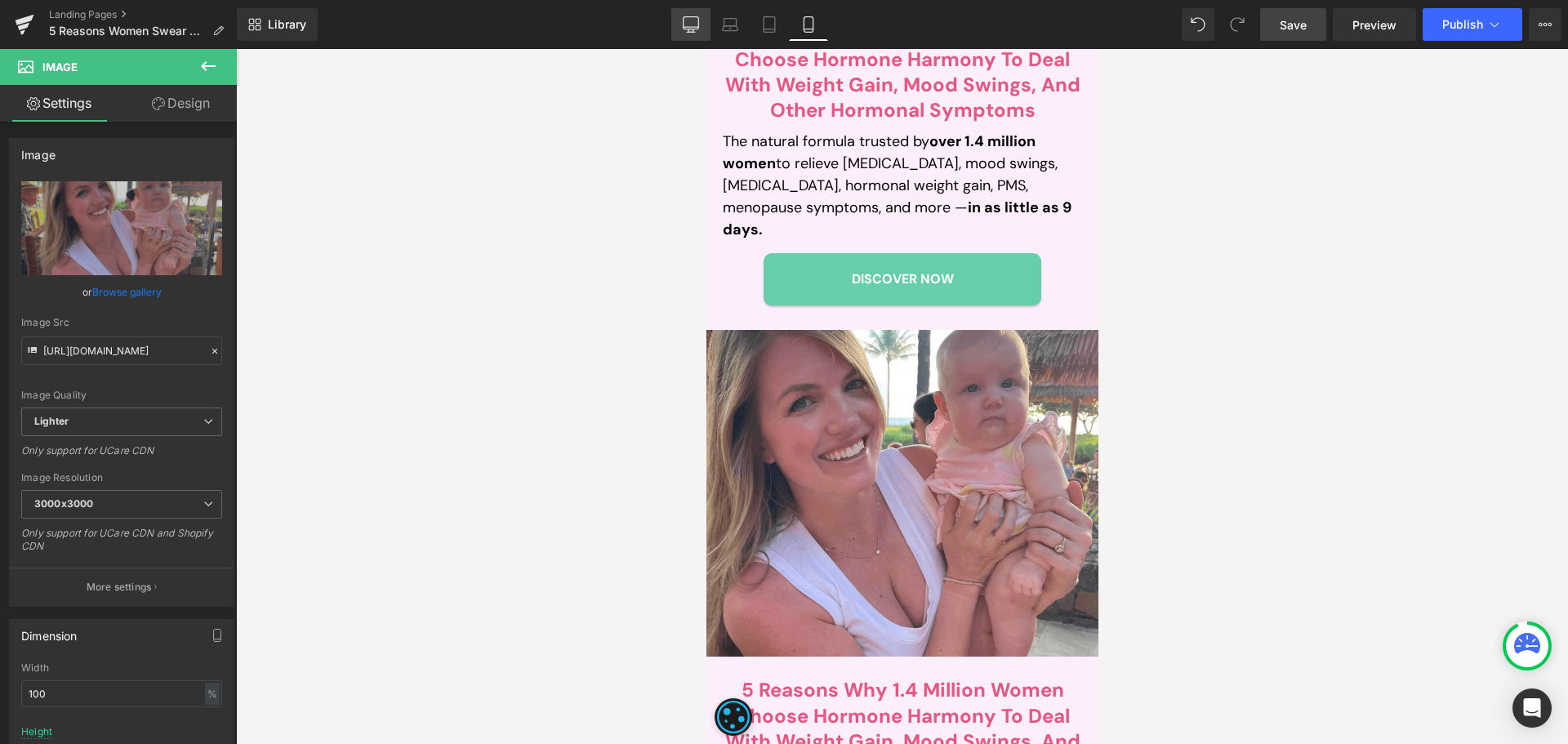
click at [691, 17] on icon at bounding box center [691, 23] width 16 height 12
type input "auto"
